Goal: Information Seeking & Learning: Learn about a topic

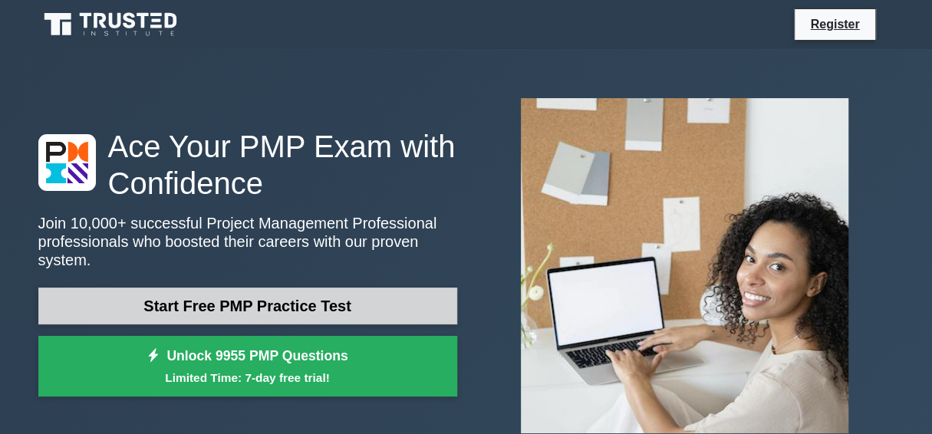
click at [293, 302] on link "Start Free PMP Practice Test" at bounding box center [247, 306] width 419 height 37
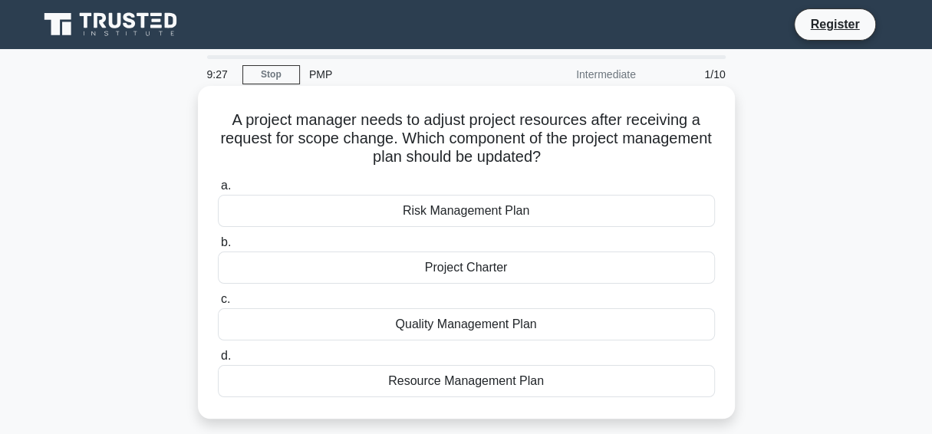
click at [484, 371] on div "Resource Management Plan" at bounding box center [466, 381] width 497 height 32
click at [218, 361] on input "d. Resource Management Plan" at bounding box center [218, 356] width 0 height 10
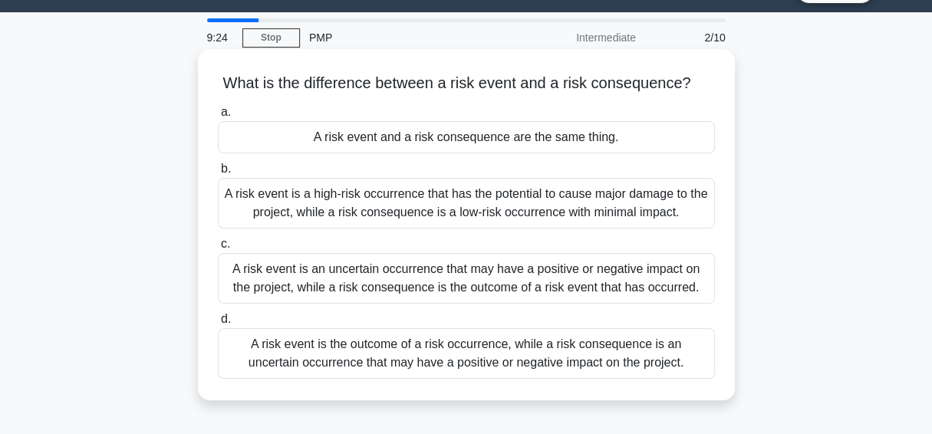
scroll to position [35, 0]
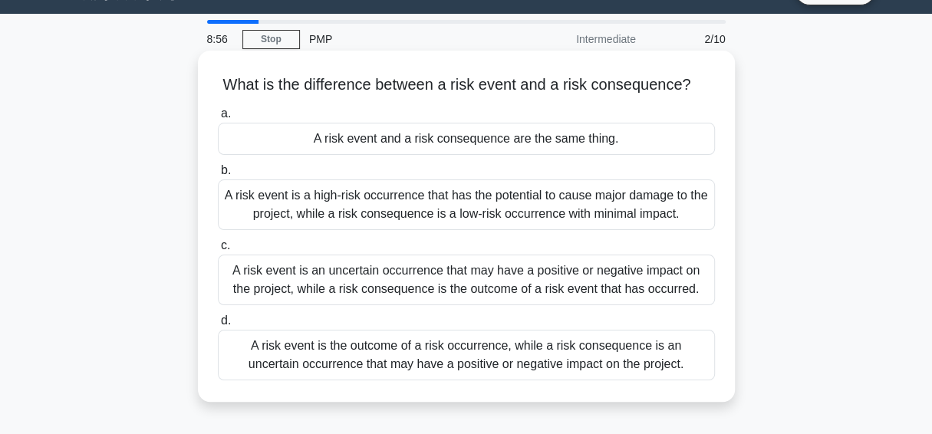
click at [556, 134] on div "A risk event and a risk consequence are the same thing." at bounding box center [466, 139] width 497 height 32
click at [218, 119] on input "a. A risk event and a risk consequence are the same thing." at bounding box center [218, 114] width 0 height 10
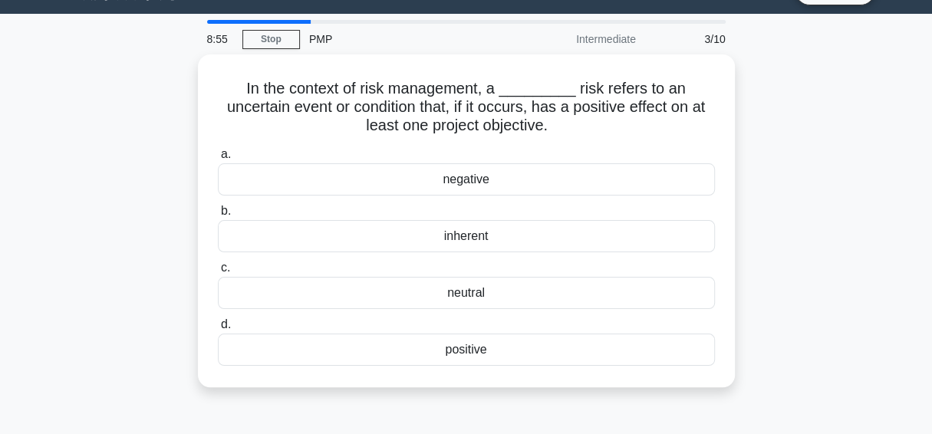
scroll to position [0, 0]
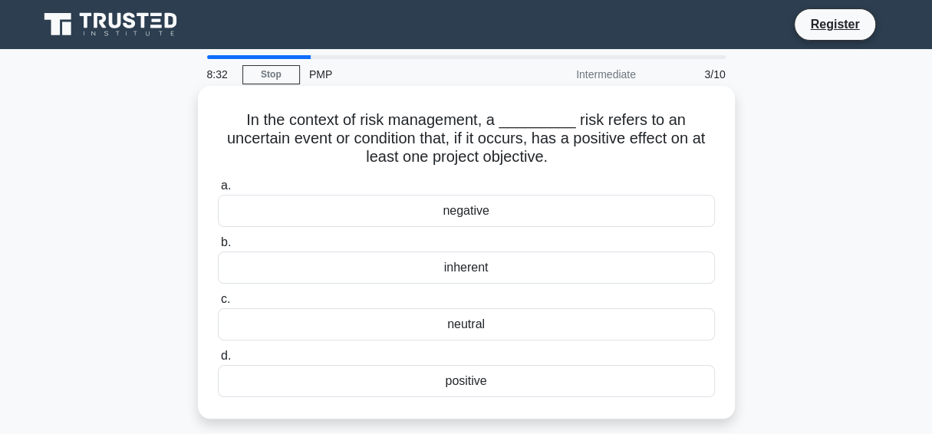
click at [470, 325] on div "neutral" at bounding box center [466, 324] width 497 height 32
click at [218, 305] on input "c. neutral" at bounding box center [218, 300] width 0 height 10
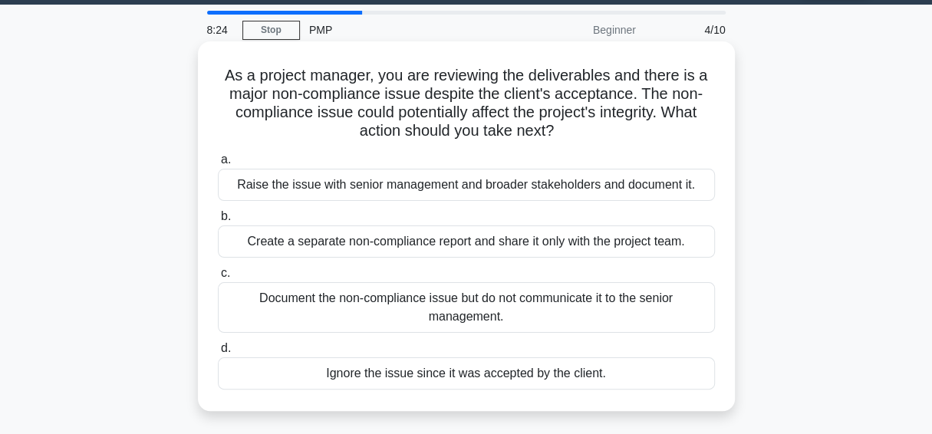
scroll to position [44, 0]
click at [462, 188] on div "Raise the issue with senior management and broader stakeholders and document it." at bounding box center [466, 185] width 497 height 32
click at [218, 165] on input "a. Raise the issue with senior management and broader stakeholders and document…" at bounding box center [218, 160] width 0 height 10
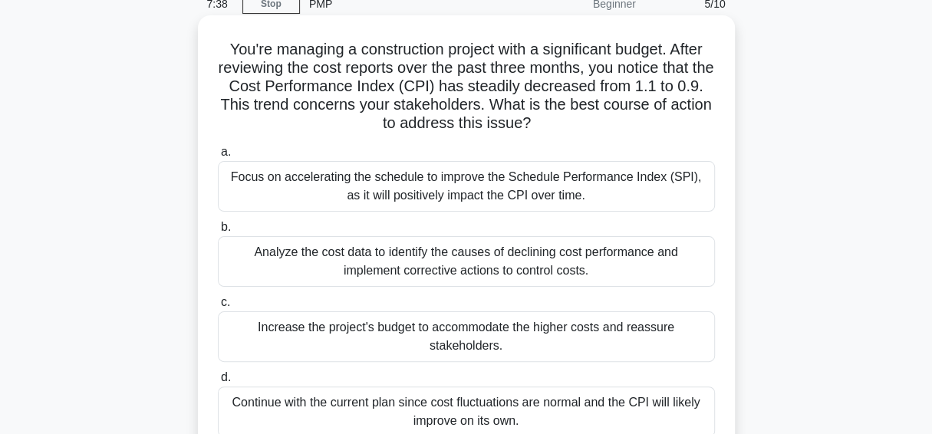
scroll to position [69, 0]
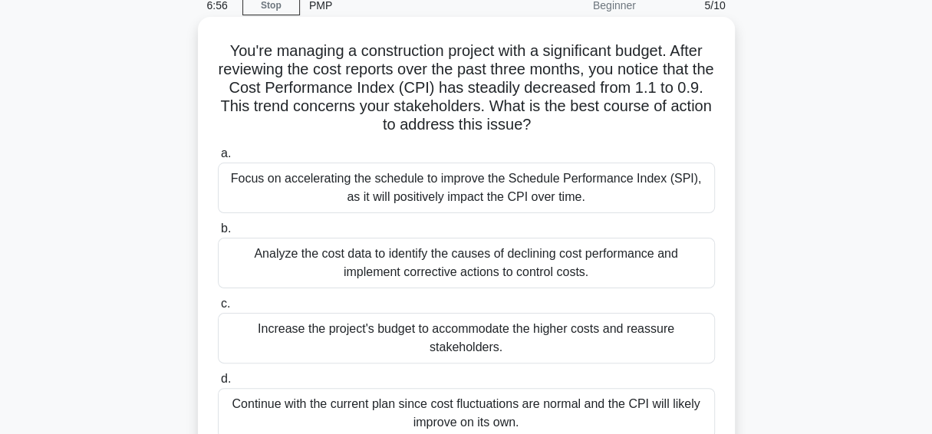
click at [338, 348] on div "Increase the project's budget to accommodate the higher costs and reassure stak…" at bounding box center [466, 338] width 497 height 51
click at [218, 309] on input "c. Increase the project's budget to accommodate the higher costs and reassure s…" at bounding box center [218, 304] width 0 height 10
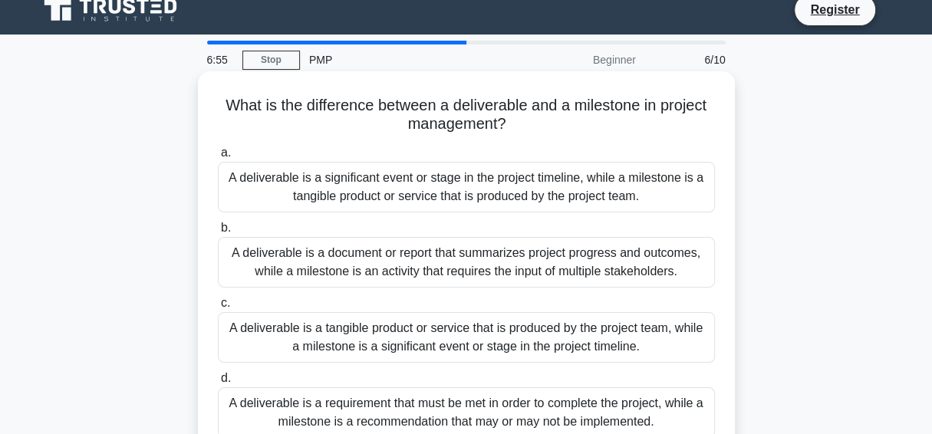
scroll to position [0, 0]
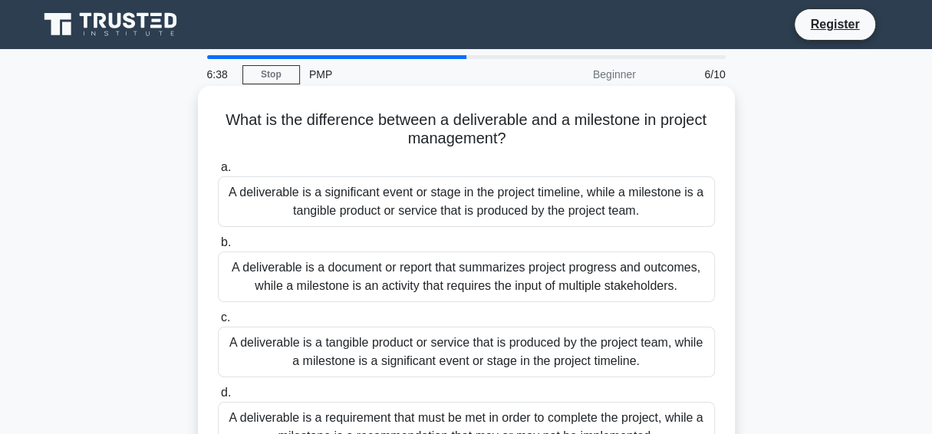
click at [387, 351] on div "A deliverable is a tangible product or service that is produced by the project …" at bounding box center [466, 352] width 497 height 51
click at [218, 323] on input "c. A deliverable is a tangible product or service that is produced by the proje…" at bounding box center [218, 318] width 0 height 10
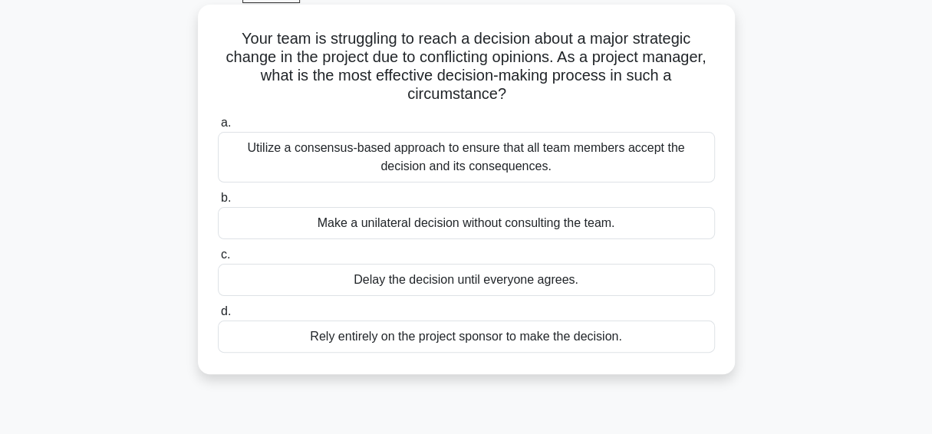
scroll to position [88, 0]
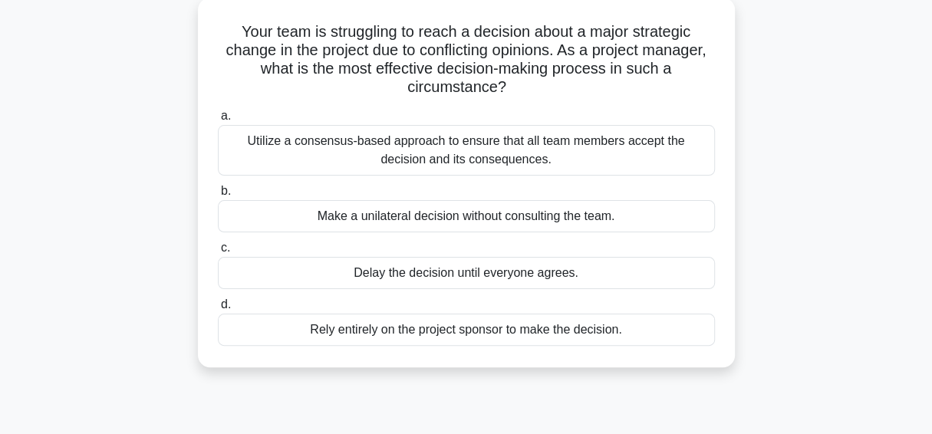
click at [406, 325] on div "Rely entirely on the project sponsor to make the decision." at bounding box center [466, 330] width 497 height 32
click at [218, 310] on input "d. Rely entirely on the project sponsor to make the decision." at bounding box center [218, 305] width 0 height 10
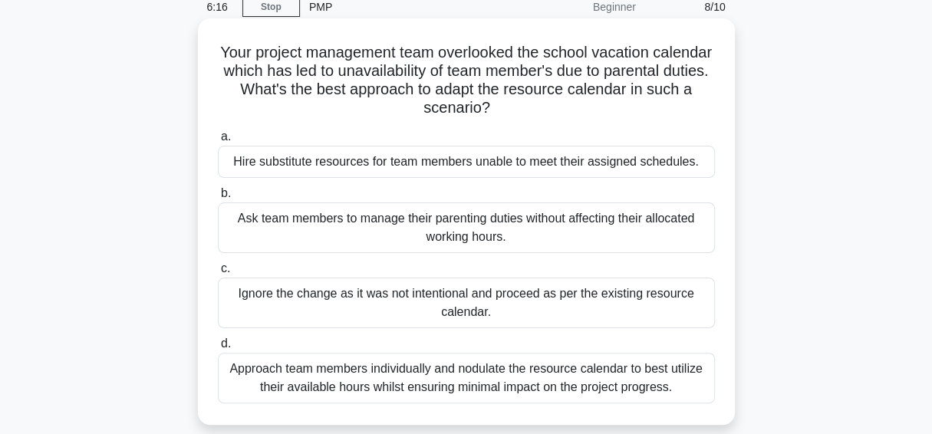
scroll to position [71, 0]
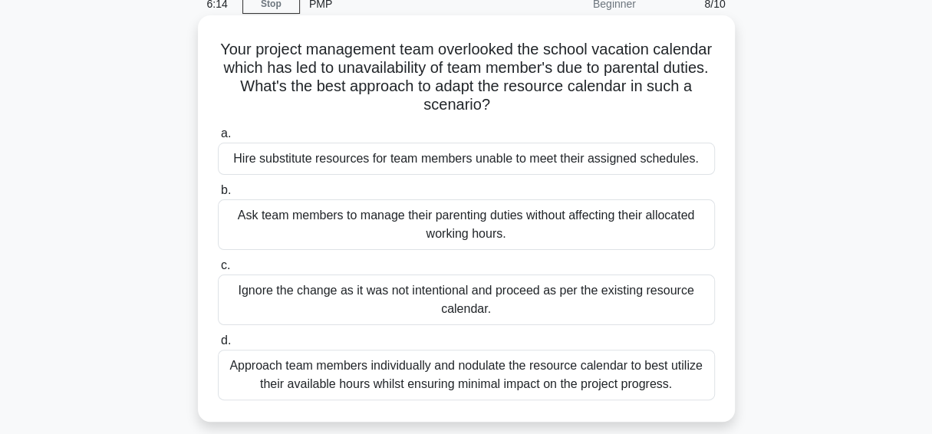
click at [571, 225] on div "Ask team members to manage their parenting duties without affecting their alloc…" at bounding box center [466, 224] width 497 height 51
click at [218, 196] on input "b. Ask team members to manage their parenting duties without affecting their al…" at bounding box center [218, 191] width 0 height 10
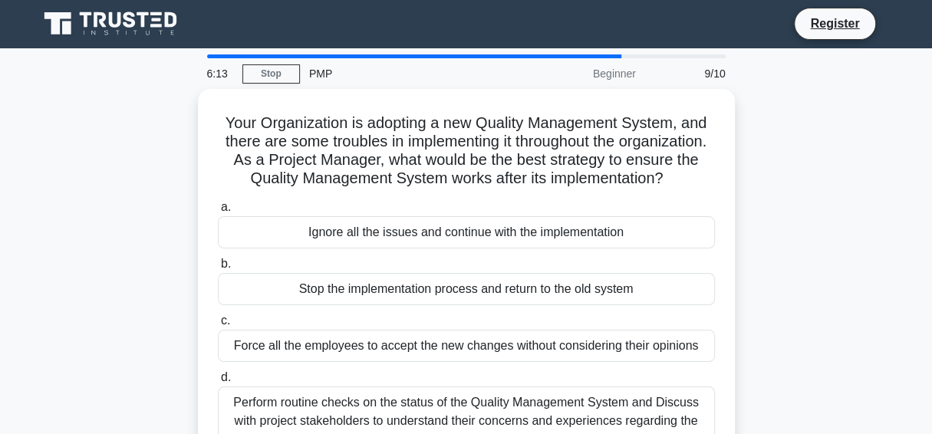
scroll to position [0, 0]
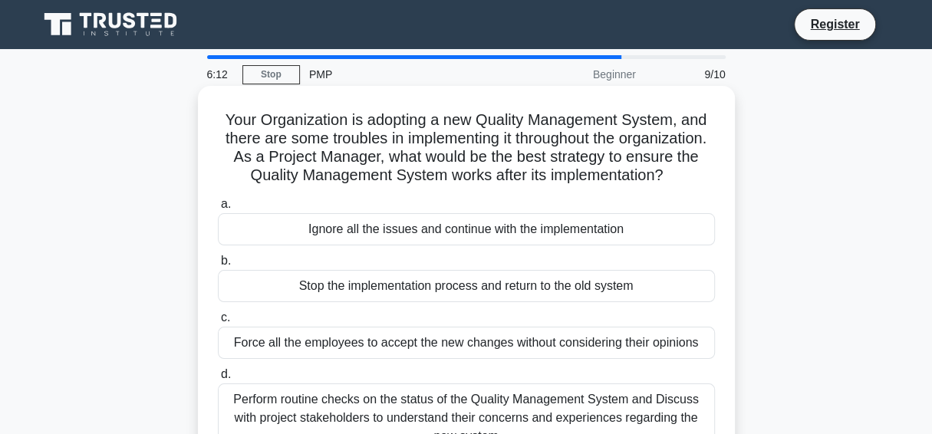
click at [491, 302] on div "Stop the implementation process and return to the old system" at bounding box center [466, 286] width 497 height 32
click at [218, 266] on input "b. Stop the implementation process and return to the old system" at bounding box center [218, 261] width 0 height 10
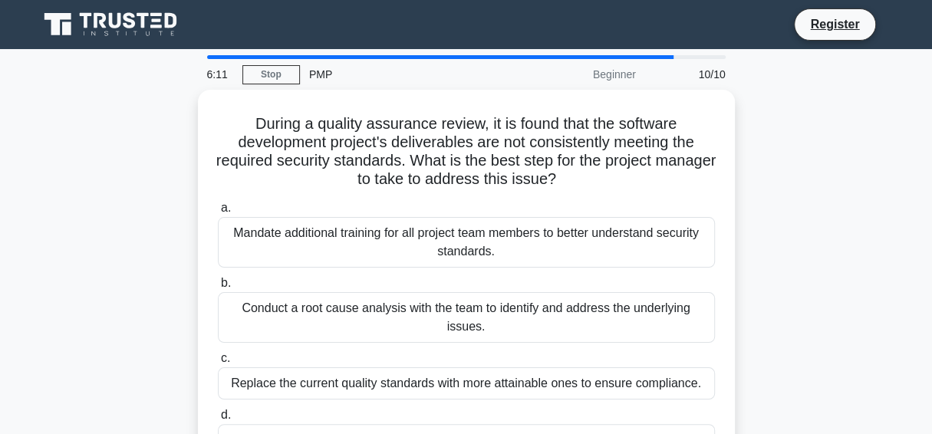
click at [491, 308] on div "Conduct a root cause analysis with the team to identify and address the underly…" at bounding box center [466, 317] width 497 height 51
click at [218, 288] on input "b. Conduct a root cause analysis with the team to identify and address the unde…" at bounding box center [218, 283] width 0 height 10
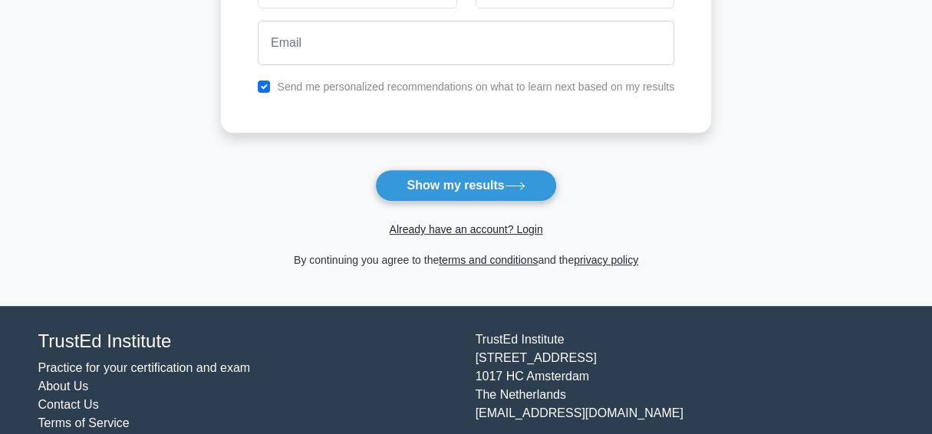
scroll to position [298, 0]
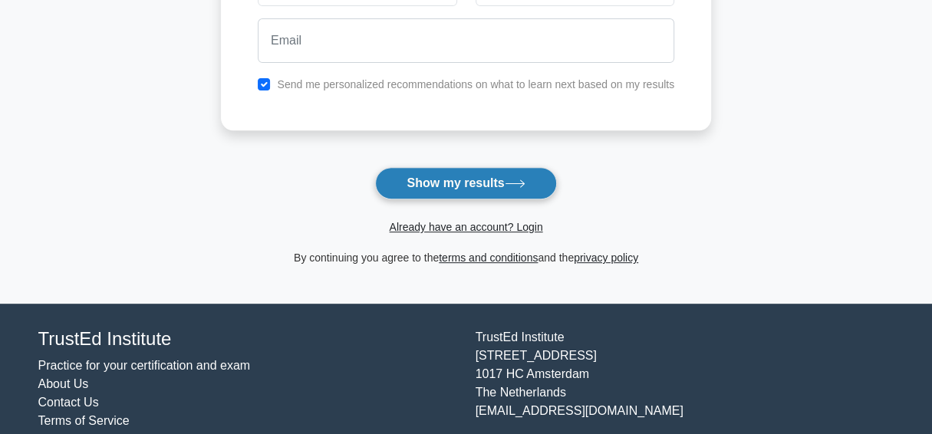
click at [493, 190] on button "Show my results" at bounding box center [465, 183] width 181 height 32
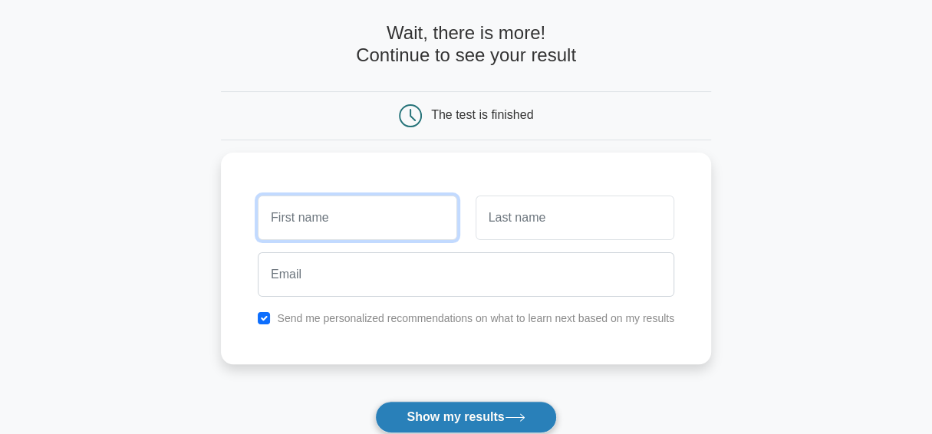
scroll to position [64, 0]
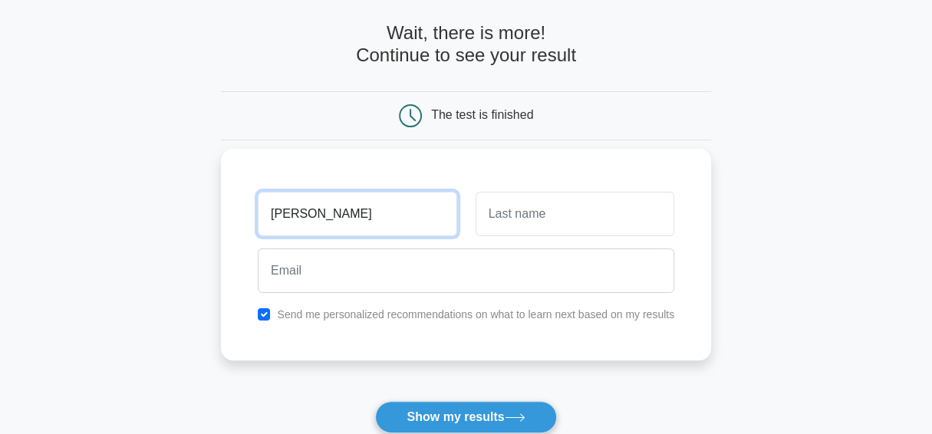
type input "yashna"
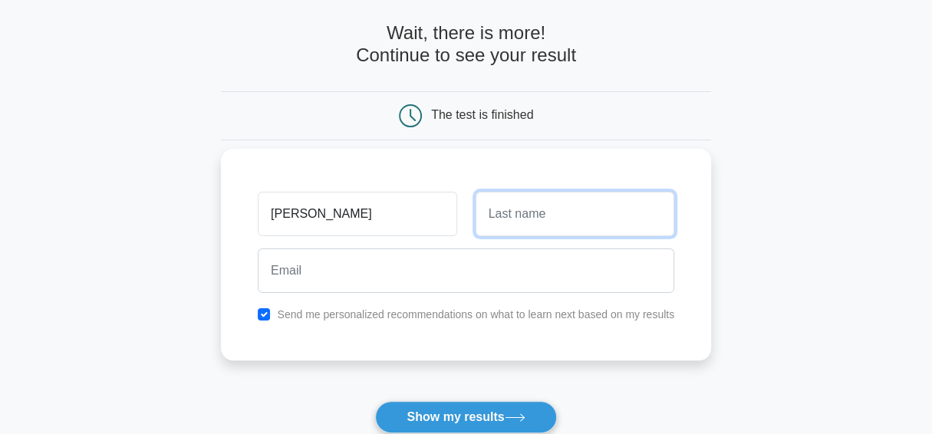
click at [553, 208] on input "text" at bounding box center [575, 214] width 199 height 44
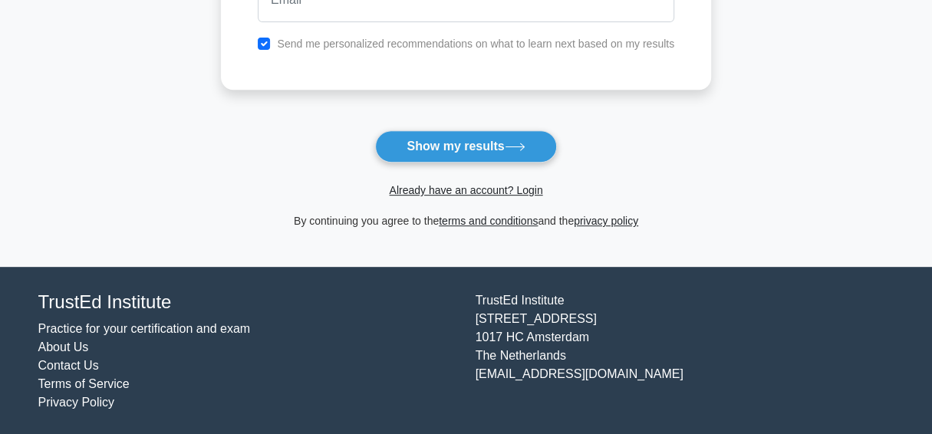
type input "ramdoyal"
click at [461, 11] on input "email" at bounding box center [466, 0] width 417 height 44
type input "yashna080609@gmail.com"
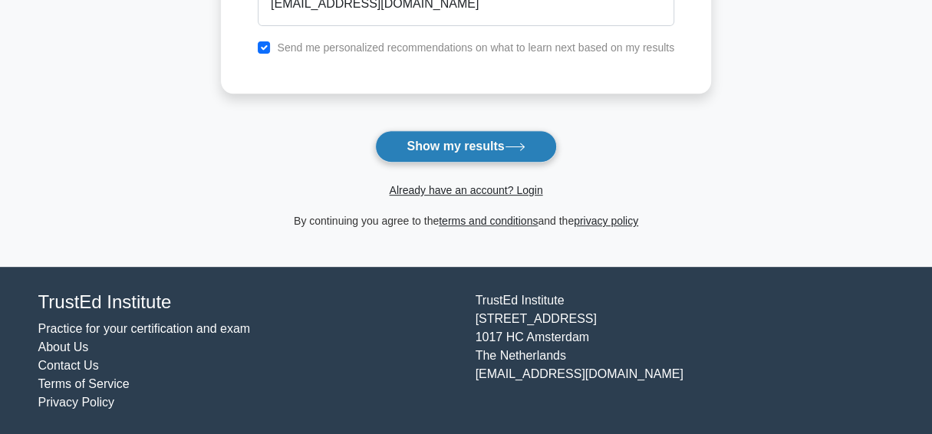
click at [444, 146] on button "Show my results" at bounding box center [465, 146] width 181 height 32
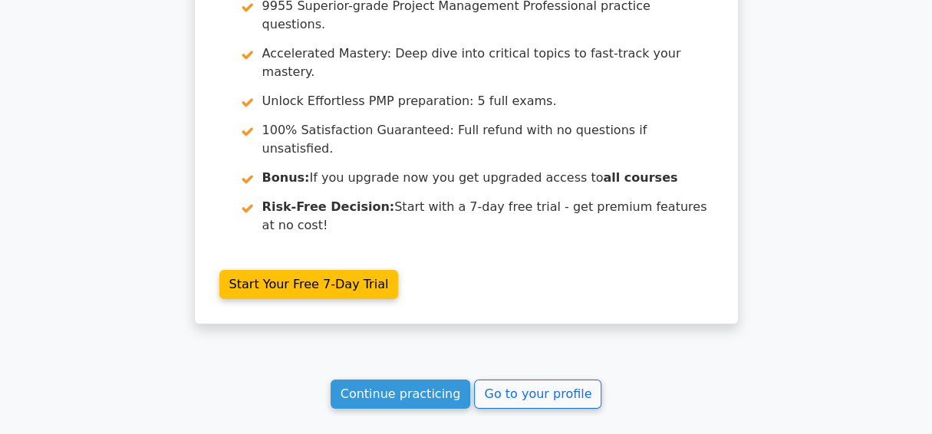
scroll to position [2819, 0]
